Goal: Task Accomplishment & Management: Manage account settings

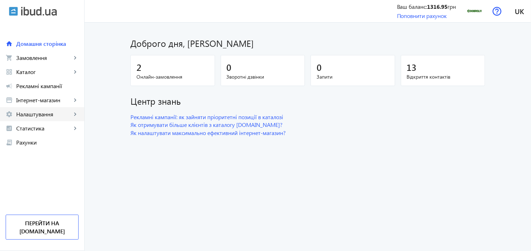
click at [65, 118] on link "settings Налаштування keyboard_arrow_right" at bounding box center [42, 114] width 84 height 14
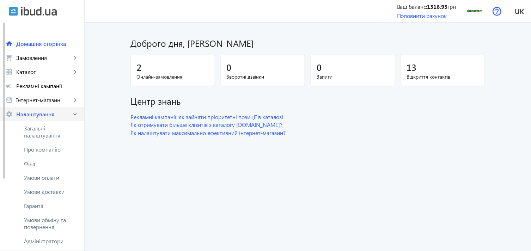
click at [66, 113] on span "Налаштування" at bounding box center [43, 114] width 55 height 7
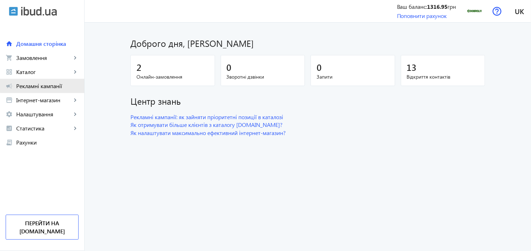
click at [68, 80] on link "campaign Рекламні кампанії" at bounding box center [42, 86] width 84 height 14
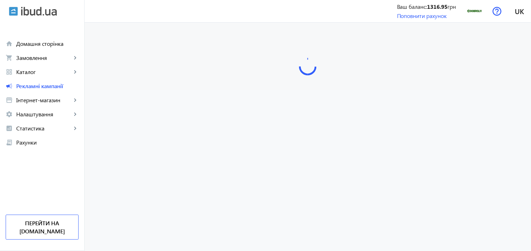
click at [70, 73] on span "Каталог" at bounding box center [43, 71] width 55 height 7
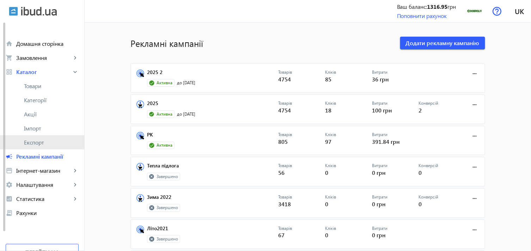
click at [46, 142] on span "Експорт" at bounding box center [51, 142] width 55 height 7
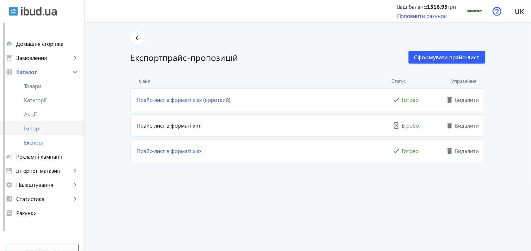
click at [51, 132] on link "Імпорт" at bounding box center [42, 128] width 84 height 14
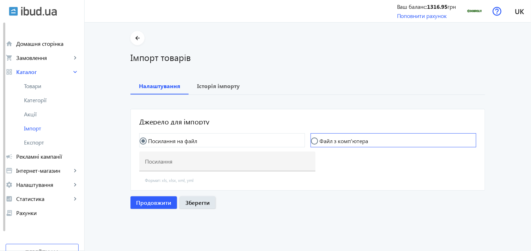
click at [346, 135] on mat-radio-button "Файл з комп'ютера" at bounding box center [394, 140] width 166 height 14
click at [358, 139] on label "Файл з комп'ютера" at bounding box center [343, 141] width 50 height 6
click at [325, 139] on input "Файл з комп'ютера" at bounding box center [318, 144] width 14 height 14
radio input "true"
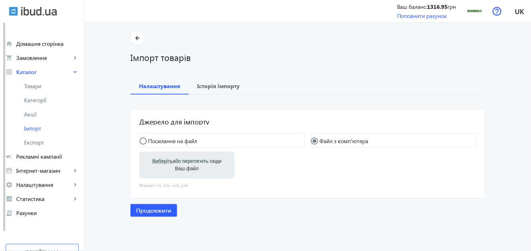
click at [180, 161] on label "Виберіть або перетягніть сюди Ваш файл" at bounding box center [187, 165] width 84 height 20
click at [180, 161] on input "Виберіть або перетягніть сюди Ваш файл" at bounding box center [187, 165] width 84 height 8
type input "C:\fakepath\dobroliv-6-2025-08-05-09-58.xlsx"
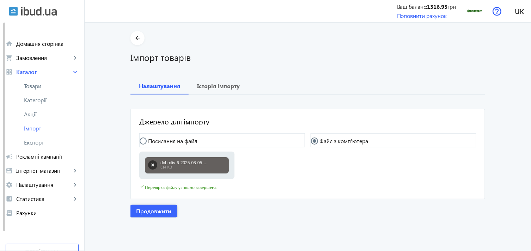
click at [153, 206] on span "button" at bounding box center [153, 211] width 47 height 17
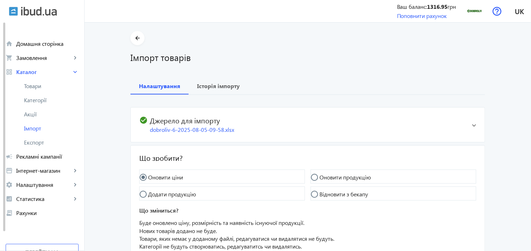
scroll to position [64, 0]
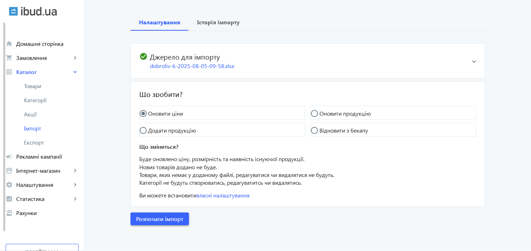
click at [152, 217] on span "Розпочати імпорт" at bounding box center [159, 219] width 47 height 8
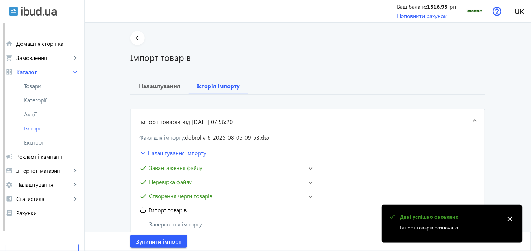
scroll to position [78, 0]
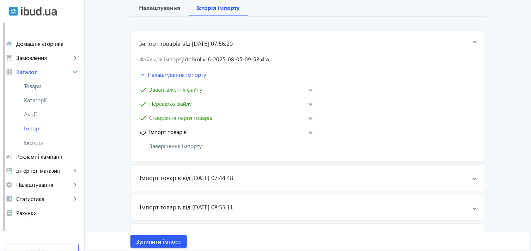
click at [308, 132] on span at bounding box center [310, 131] width 4 height 3
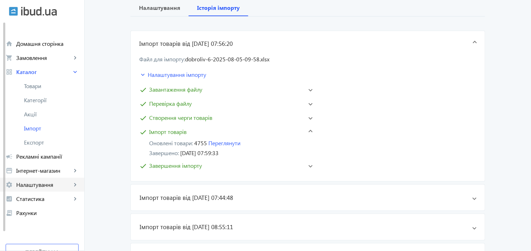
click at [45, 181] on span "Налаштування" at bounding box center [43, 184] width 55 height 7
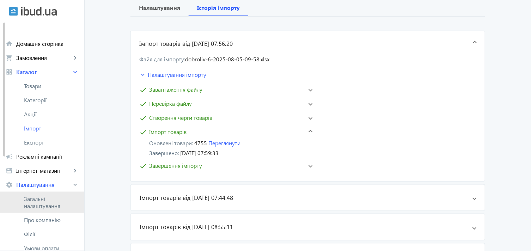
click at [46, 198] on span "Загальні налаштування" at bounding box center [51, 202] width 55 height 14
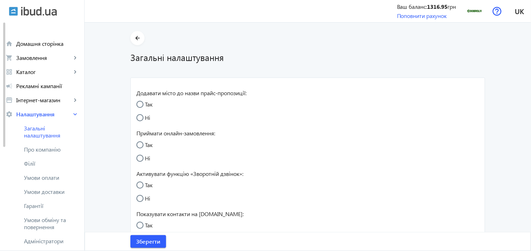
radio input "true"
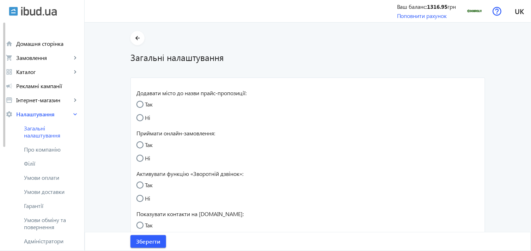
radio input "true"
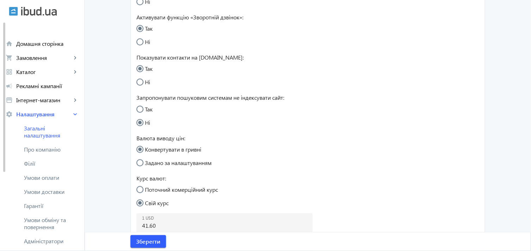
scroll to position [235, 0]
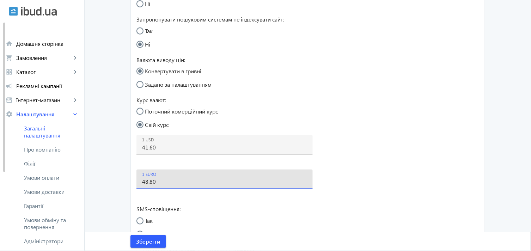
click at [150, 181] on input "48.80" at bounding box center [224, 181] width 165 height 7
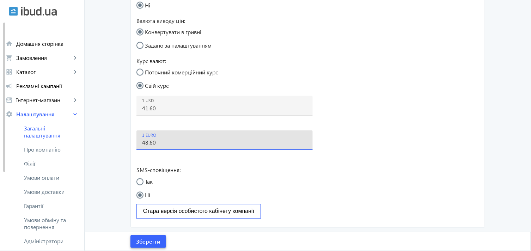
type input "48.60"
click at [145, 240] on span "Зберегти" at bounding box center [148, 242] width 24 height 8
